Goal: Transaction & Acquisition: Purchase product/service

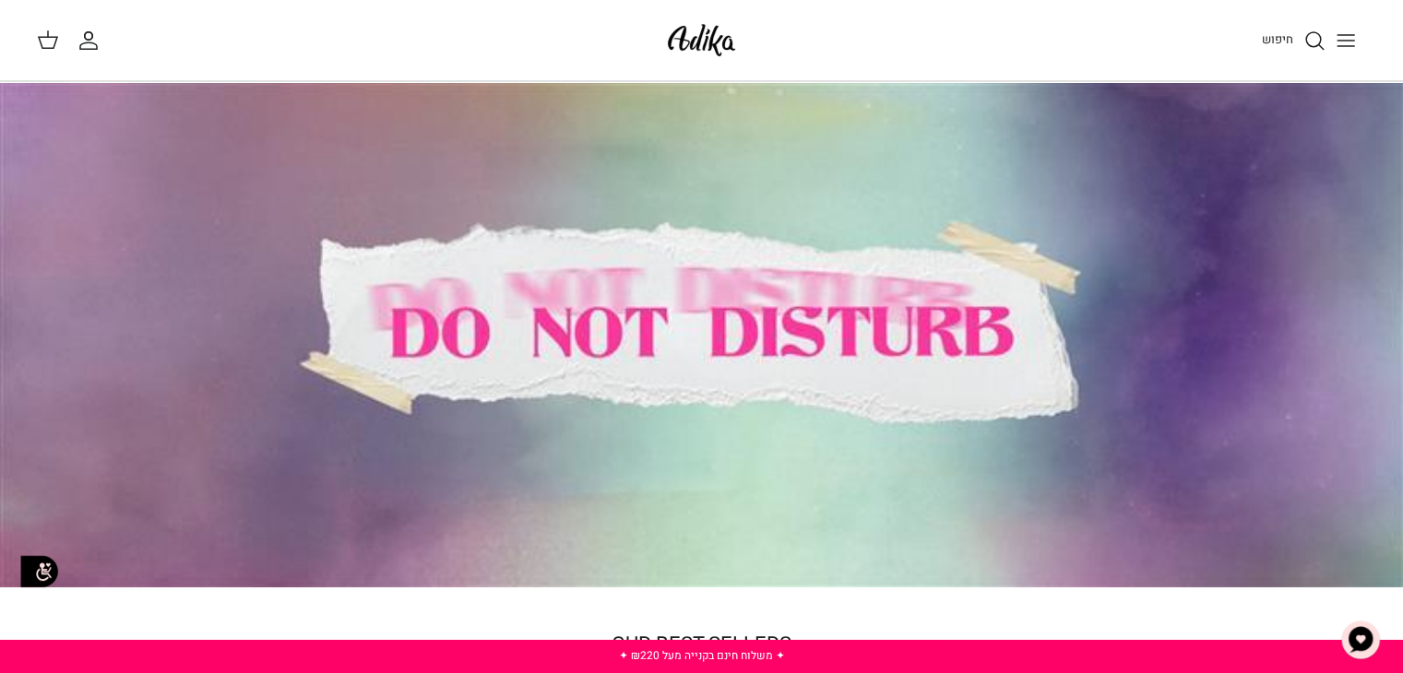
click at [1309, 44] on icon "חיפוש" at bounding box center [1314, 41] width 22 height 22
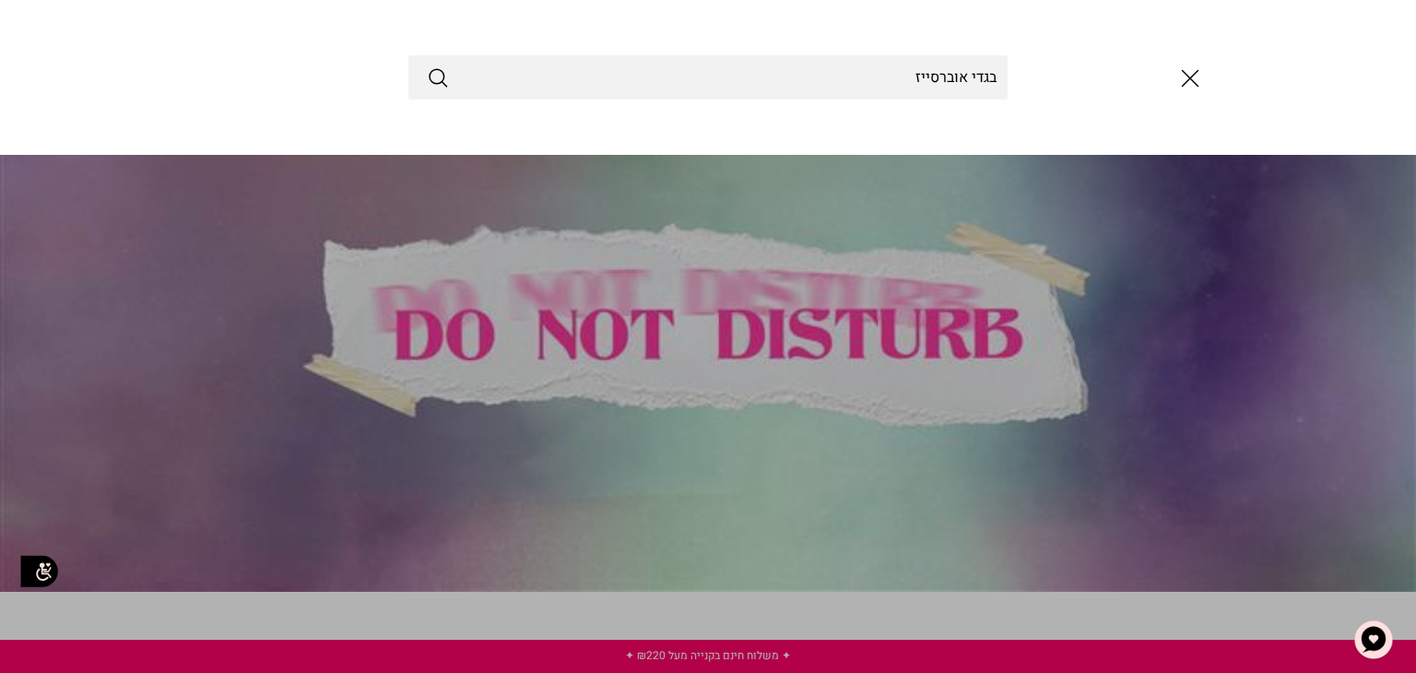
type input "בגדי אוברסייז"
click at [427, 65] on button "Submit" at bounding box center [438, 77] width 22 height 24
